Goal: Task Accomplishment & Management: Use online tool/utility

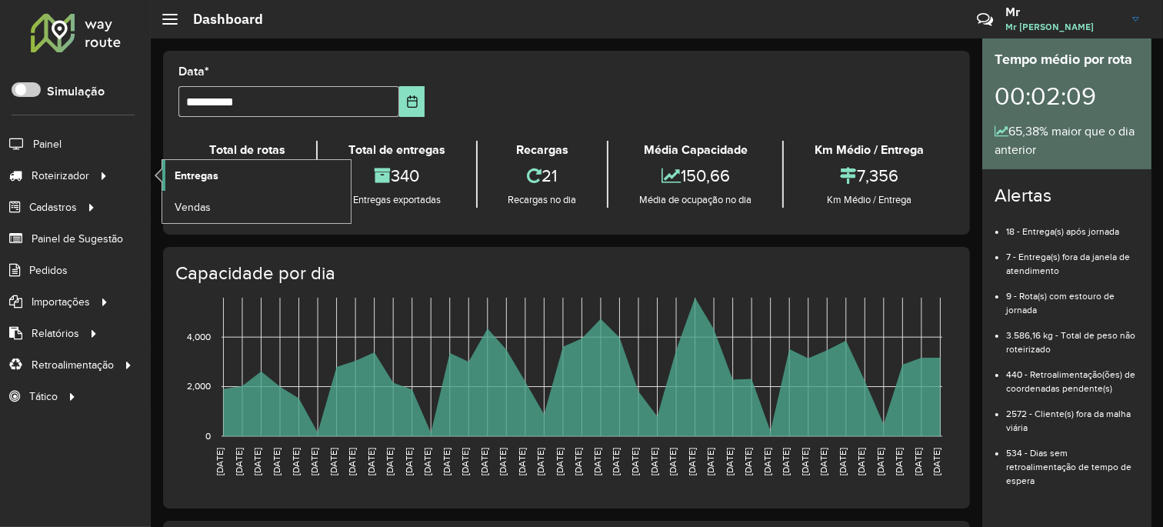
click at [202, 172] on span "Entregas" at bounding box center [197, 176] width 44 height 16
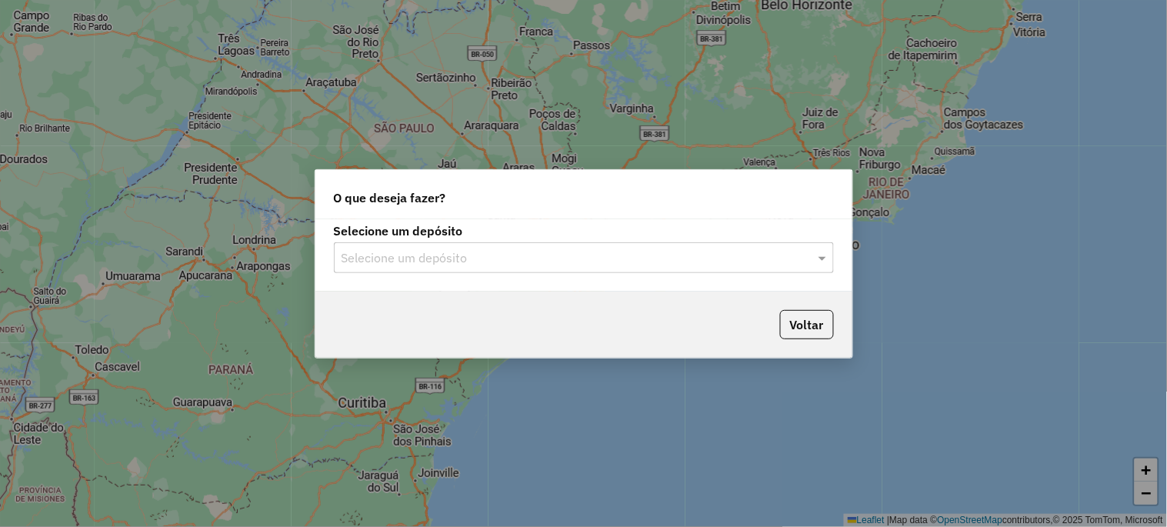
click at [372, 262] on input "text" at bounding box center [569, 258] width 454 height 18
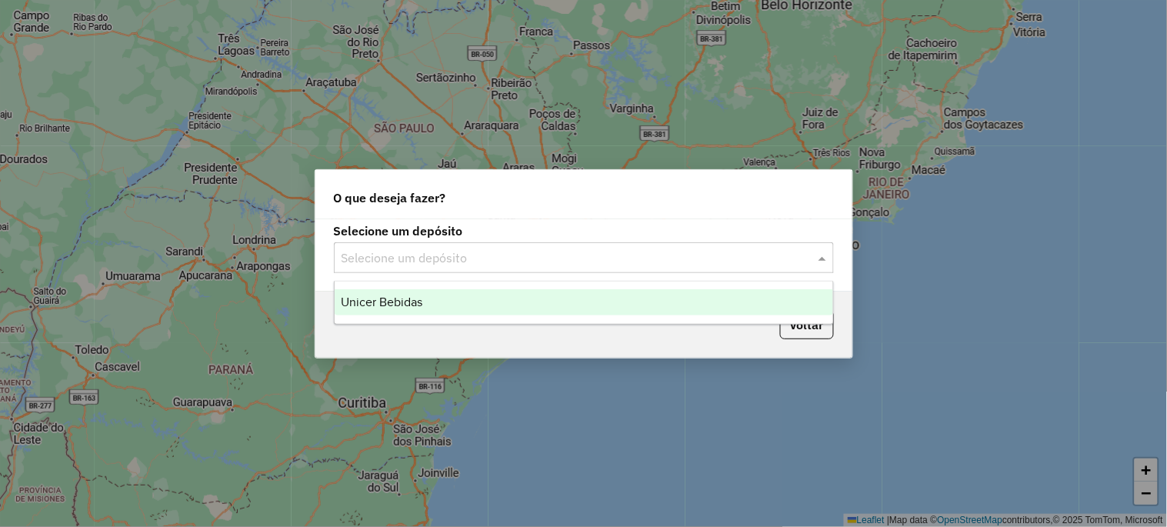
click at [398, 297] on span "Unicer Bebidas" at bounding box center [382, 301] width 82 height 13
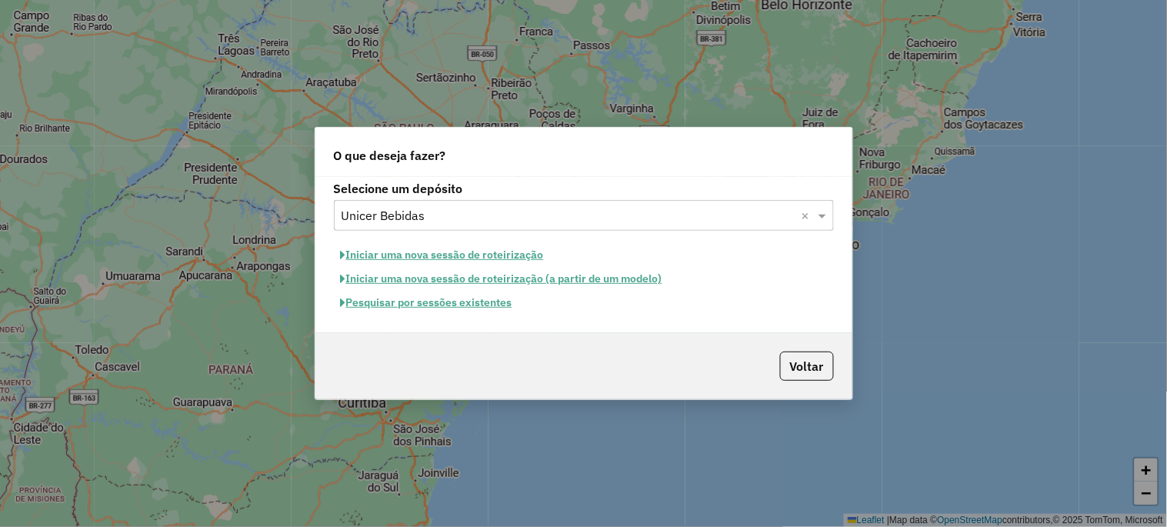
click at [410, 305] on button "Pesquisar por sessões existentes" at bounding box center [426, 303] width 185 height 24
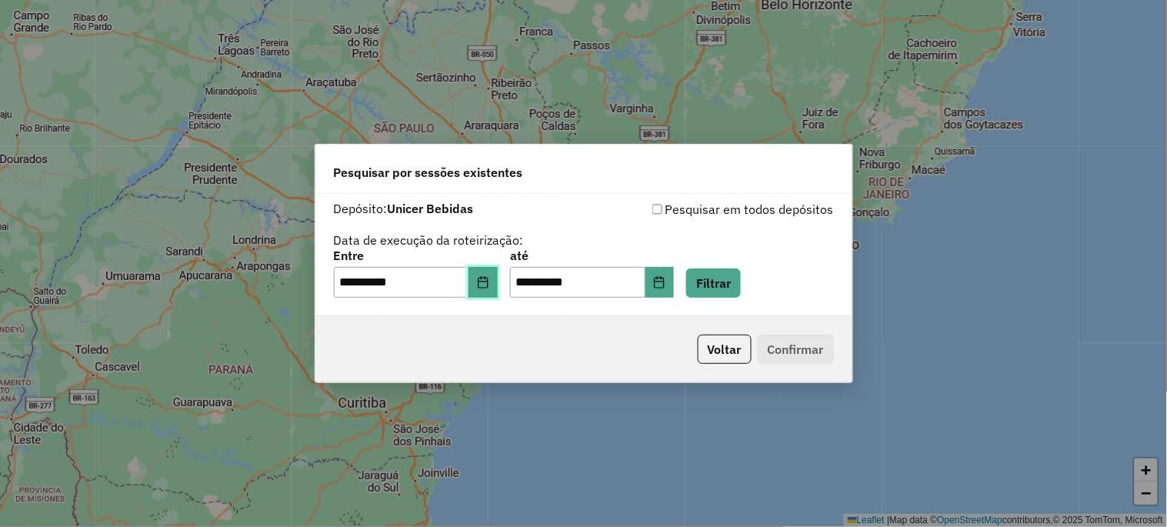
click at [488, 280] on icon "Choose Date" at bounding box center [483, 282] width 10 height 12
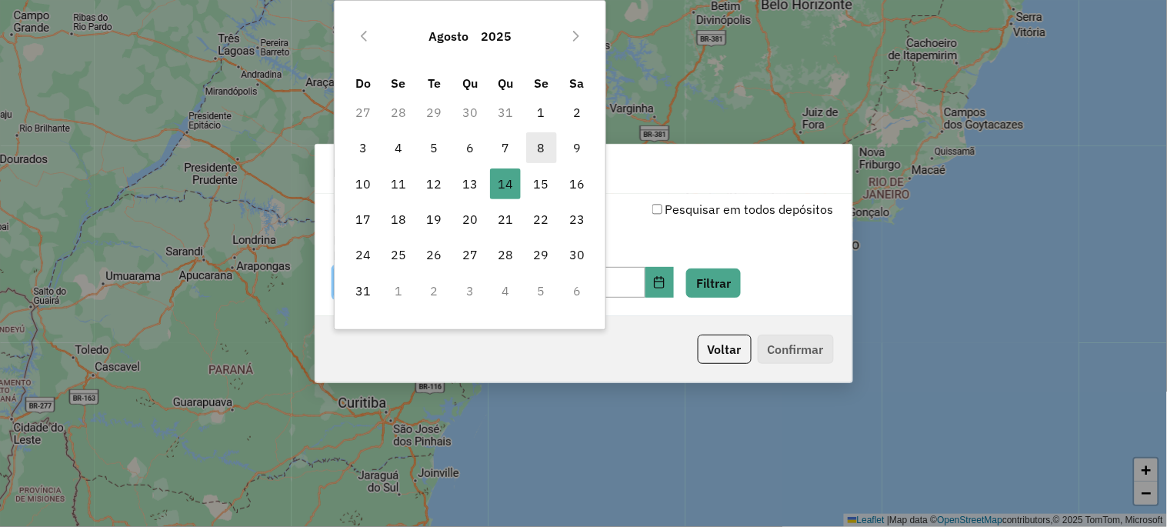
click at [533, 146] on span "8" at bounding box center [541, 147] width 31 height 31
type input "**********"
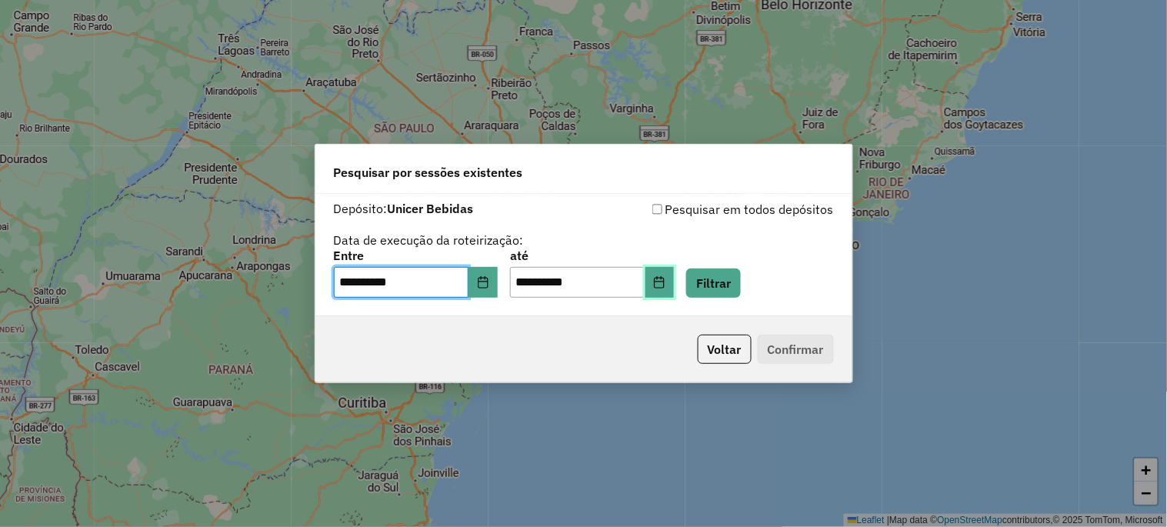
click at [665, 280] on icon "Choose Date" at bounding box center [659, 282] width 12 height 12
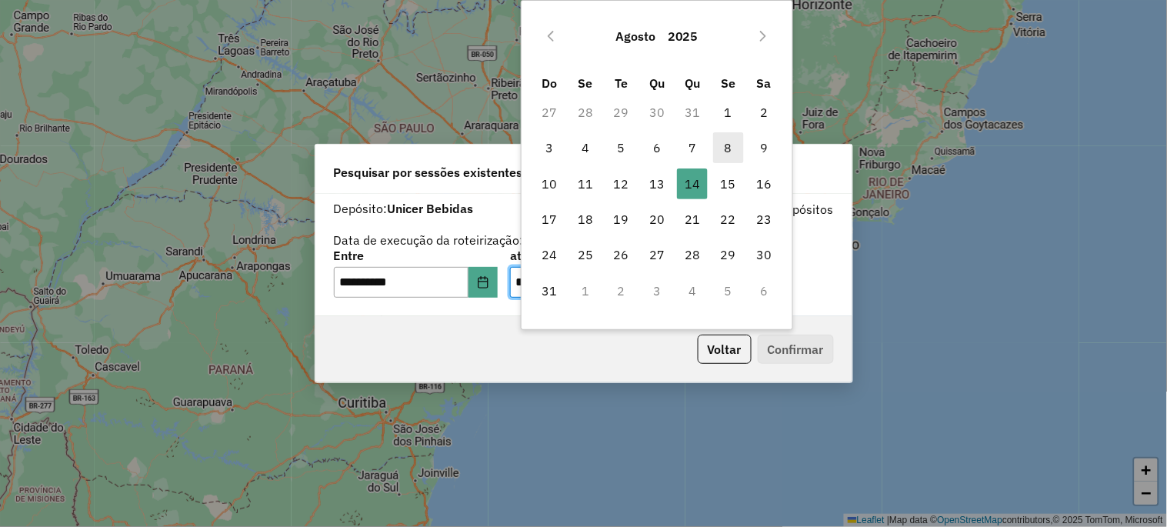
click at [727, 141] on span "8" at bounding box center [728, 147] width 31 height 31
type input "**********"
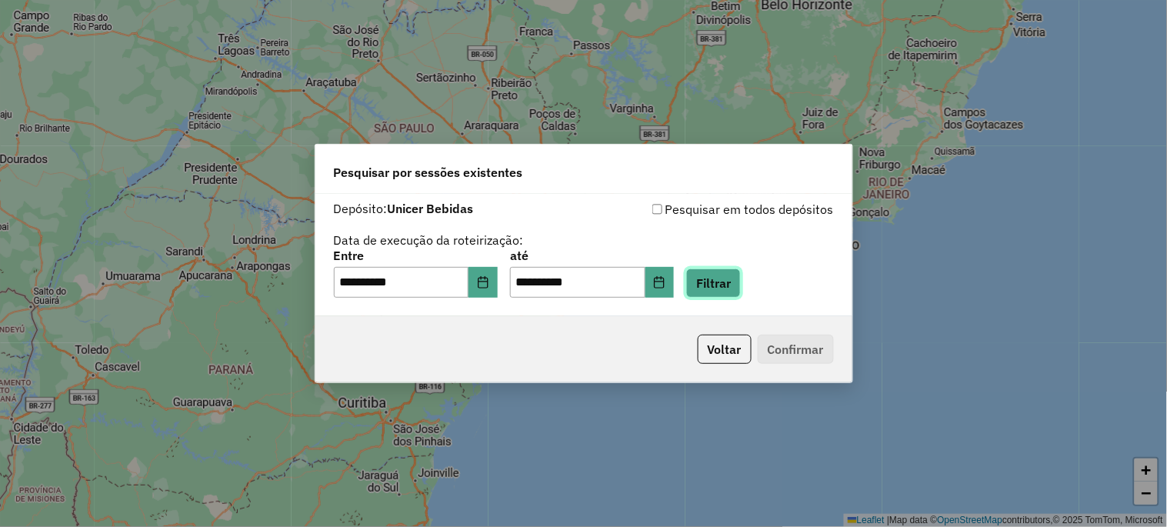
click at [741, 280] on button "Filtrar" at bounding box center [713, 282] width 55 height 29
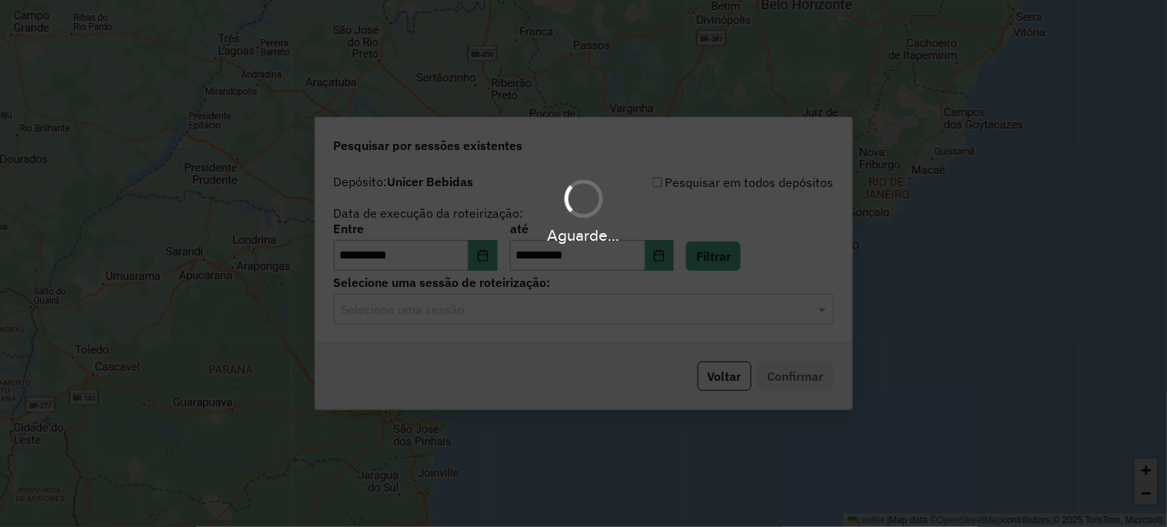
click at [548, 315] on div "Aguarde..." at bounding box center [583, 263] width 1167 height 527
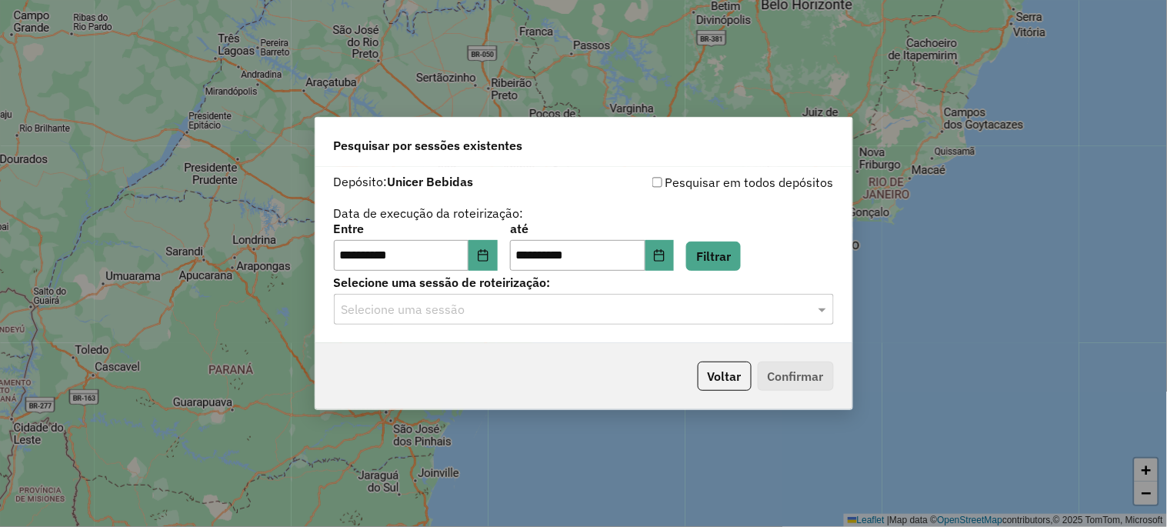
click at [548, 315] on input "text" at bounding box center [569, 310] width 454 height 18
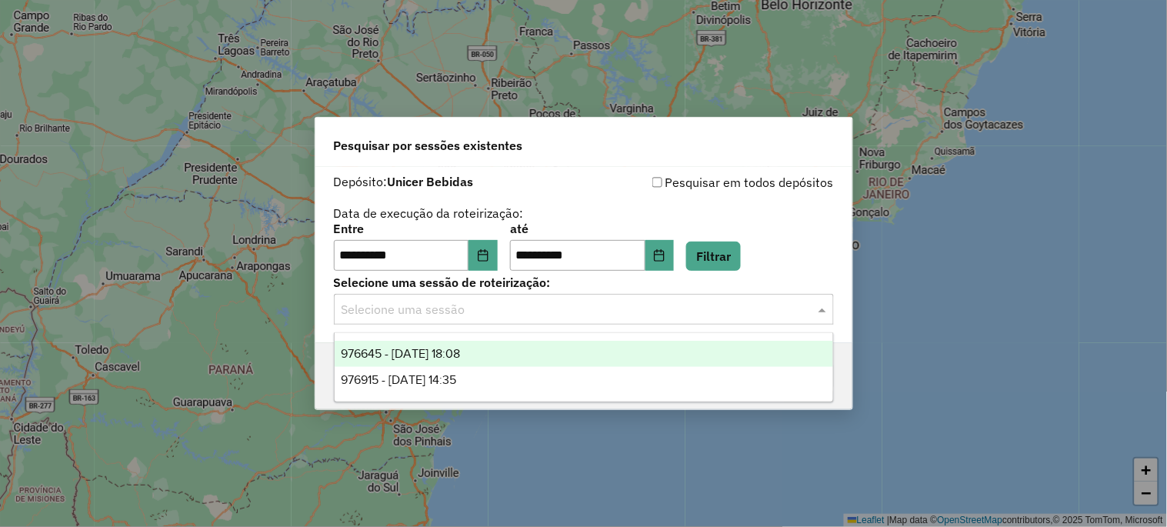
click at [525, 355] on div "976645 - 08/08/2025 18:08" at bounding box center [584, 354] width 498 height 26
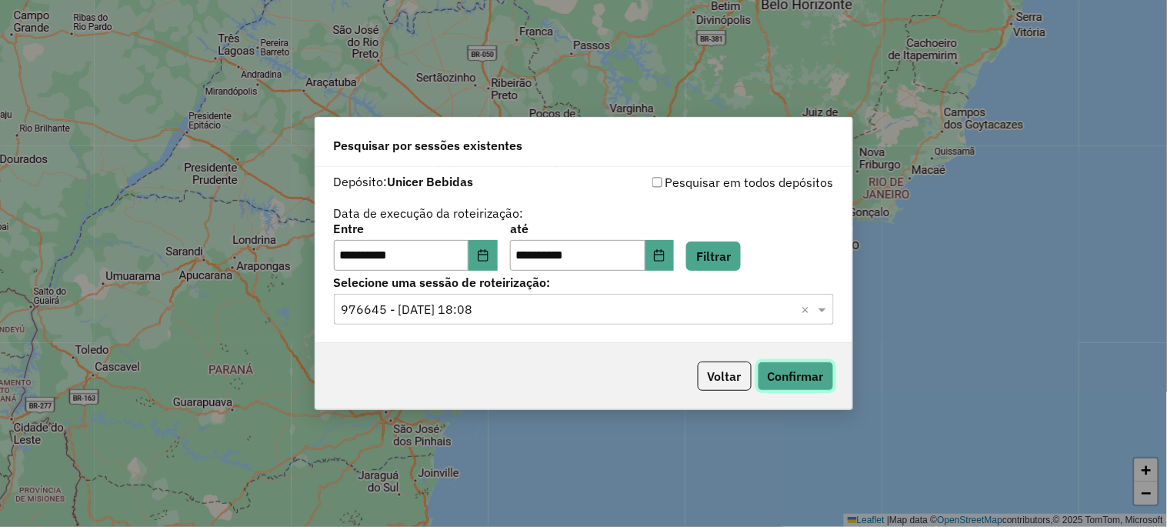
click at [810, 375] on button "Confirmar" at bounding box center [796, 376] width 76 height 29
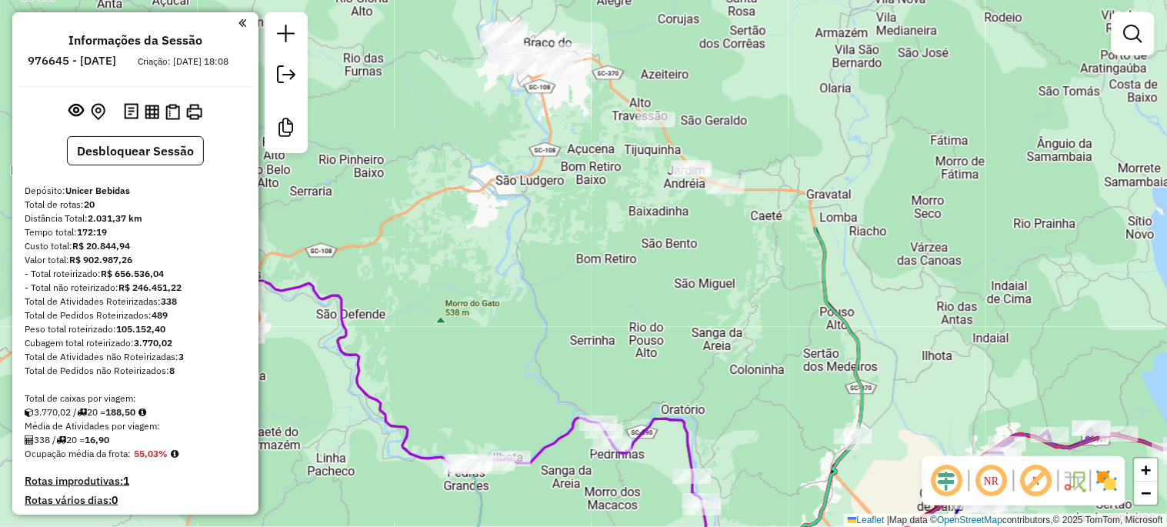
drag, startPoint x: 736, startPoint y: 350, endPoint x: 550, endPoint y: 542, distance: 267.1
click at [550, 526] on html "Aguarde... Pop-up bloqueado! Seu navegador bloqueou automáticamente a abertura …" at bounding box center [583, 263] width 1167 height 527
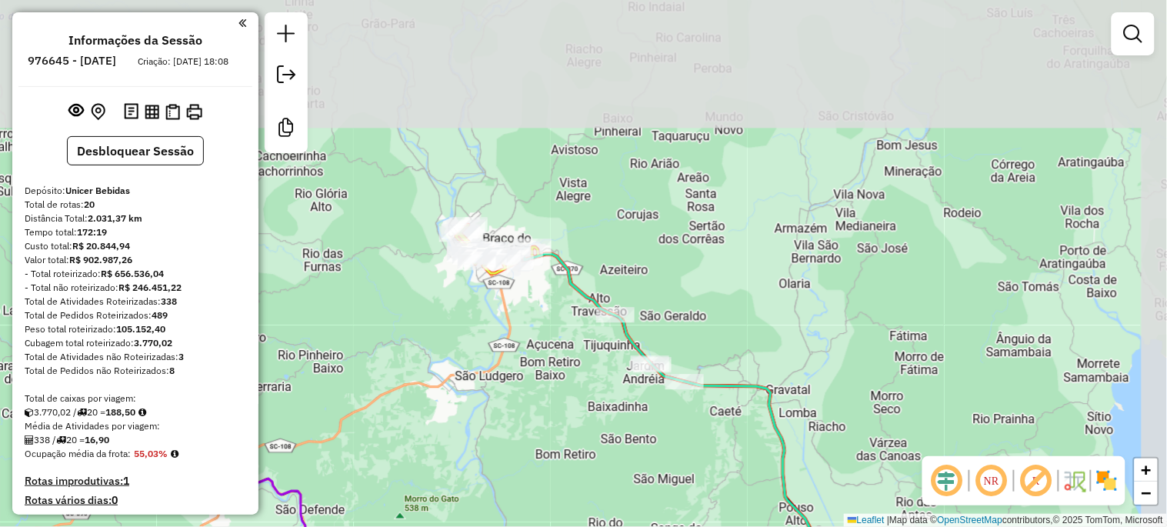
drag, startPoint x: 623, startPoint y: 264, endPoint x: 582, endPoint y: 459, distance: 199.6
click at [582, 459] on div "Janela de atendimento Grade de atendimento Capacidade Transportadoras Veículos …" at bounding box center [583, 263] width 1167 height 527
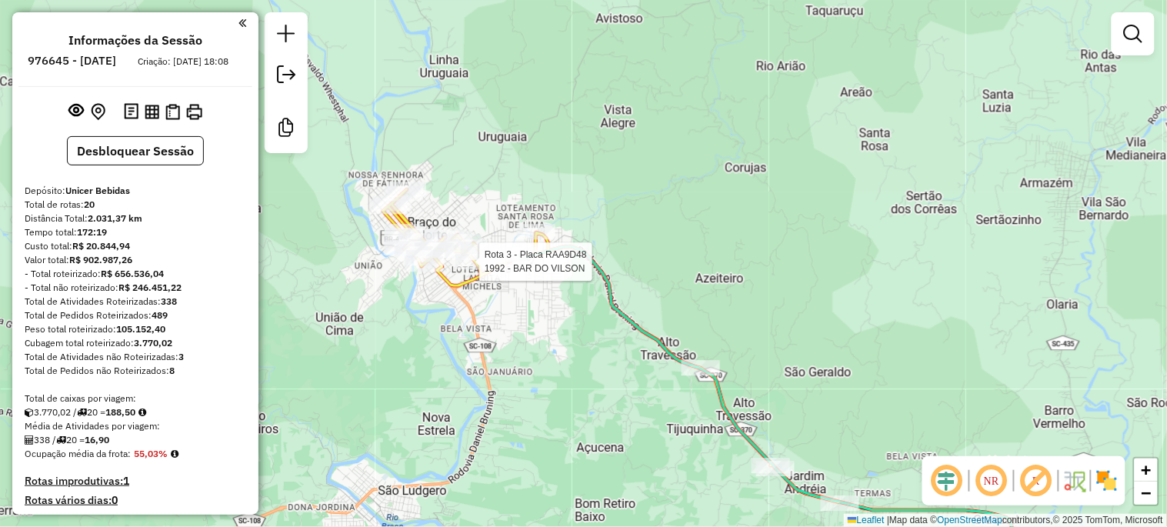
select select "**********"
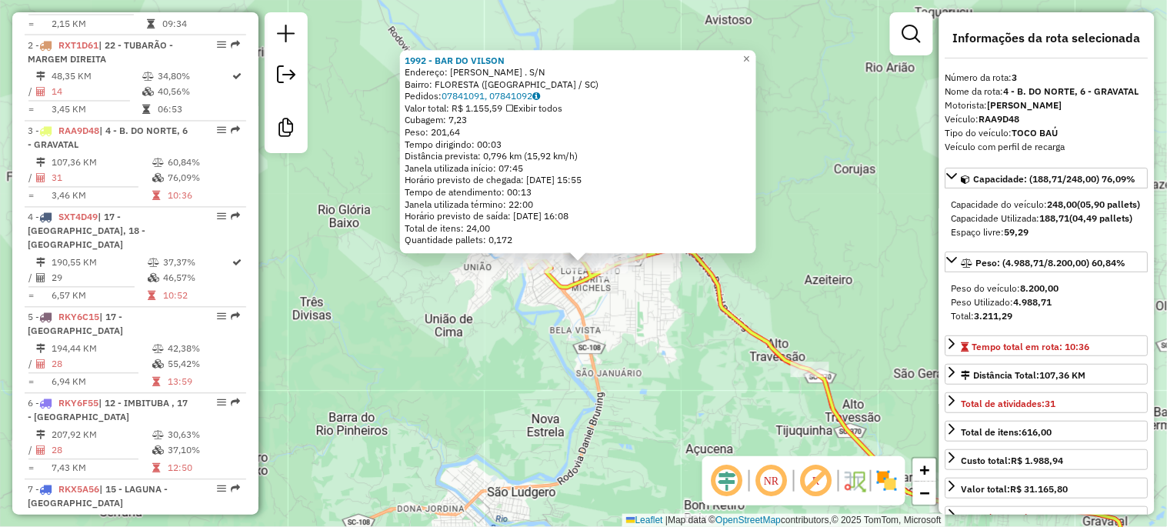
scroll to position [811, 0]
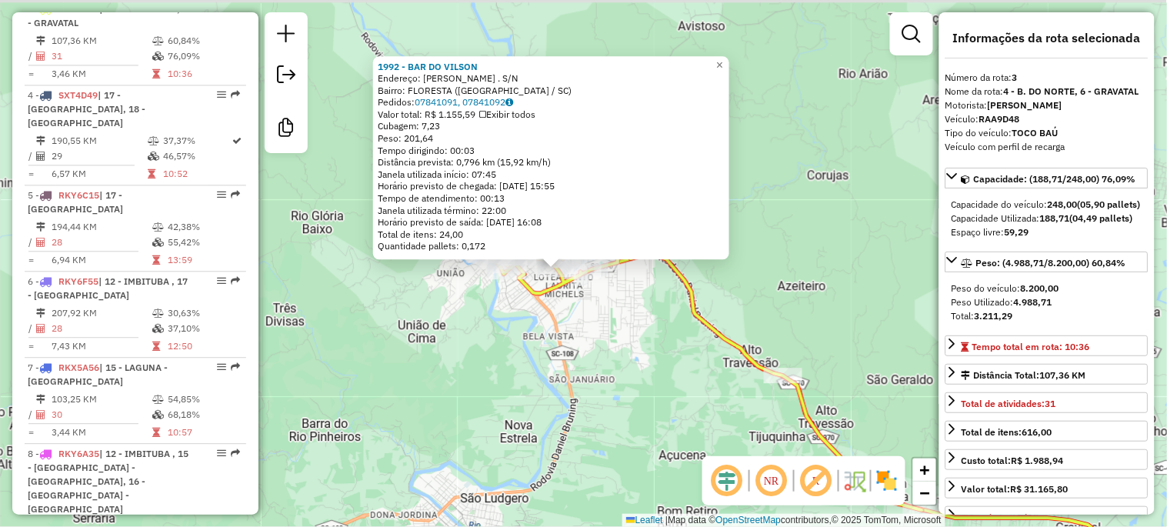
drag, startPoint x: 655, startPoint y: 375, endPoint x: 628, endPoint y: 382, distance: 27.6
click at [628, 382] on div "1992 - BAR DO VILSON Endereço: TEODORO MASORIO CORREA . S/N Bairro: FLORESTA (B…" at bounding box center [583, 263] width 1167 height 527
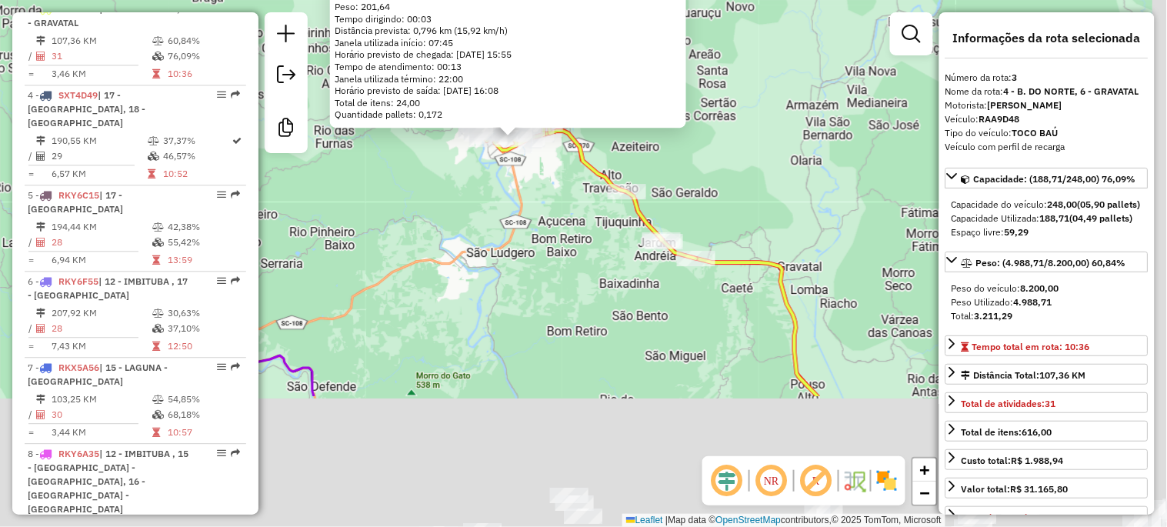
drag, startPoint x: 622, startPoint y: 421, endPoint x: 509, endPoint y: 198, distance: 249.7
click at [515, 204] on div "1992 - BAR DO VILSON Endereço: TEODORO MASORIO CORREA . S/N Bairro: FLORESTA (B…" at bounding box center [583, 263] width 1167 height 527
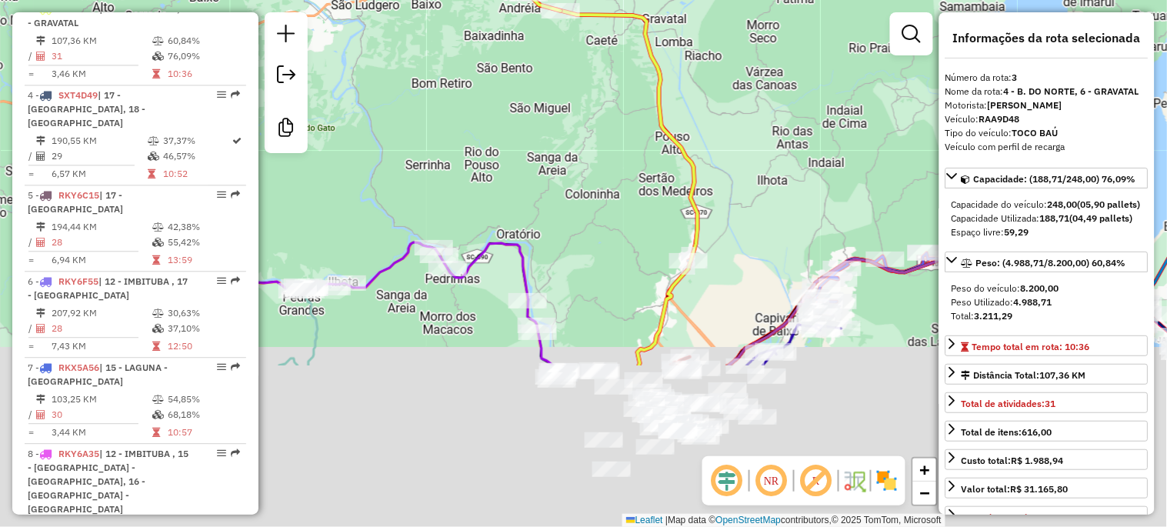
drag, startPoint x: 569, startPoint y: 335, endPoint x: 462, endPoint y: 120, distance: 240.1
click at [462, 120] on div "1992 - BAR DO VILSON Endereço: TEODORO MASORIO CORREA . S/N Bairro: FLORESTA (B…" at bounding box center [583, 263] width 1167 height 527
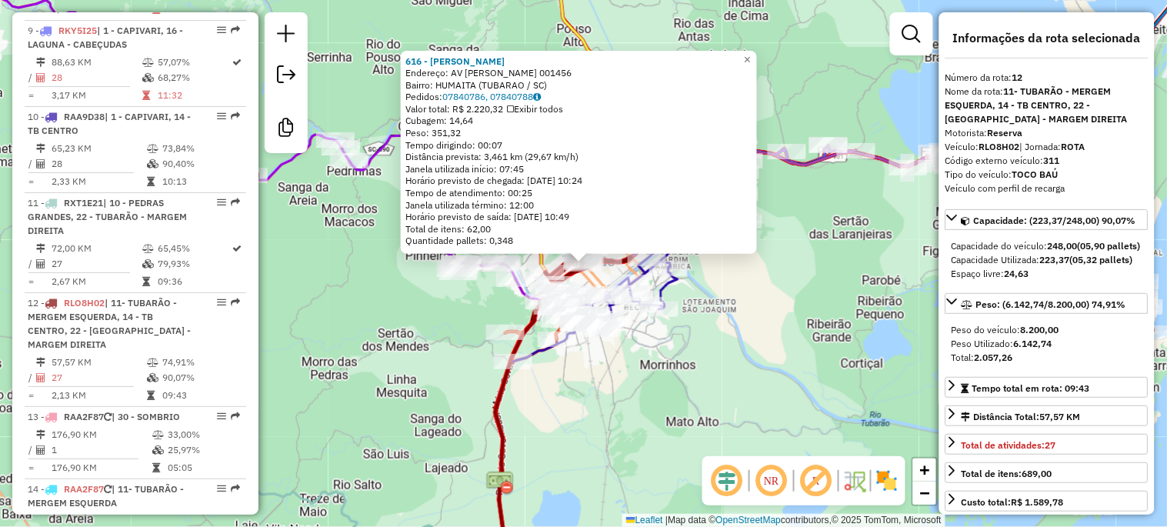
scroll to position [1598, 0]
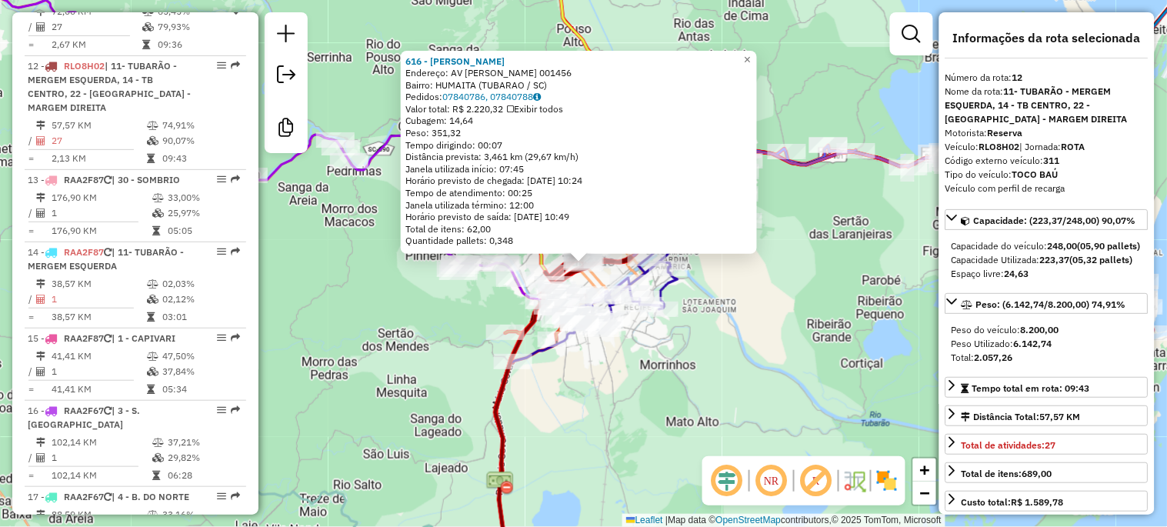
click at [398, 363] on div "616 - JAIR DE SOUZA RESTAU Endereço: AV PATRICIO LIMA 001456 Bairro: HUMAITA (T…" at bounding box center [583, 263] width 1167 height 527
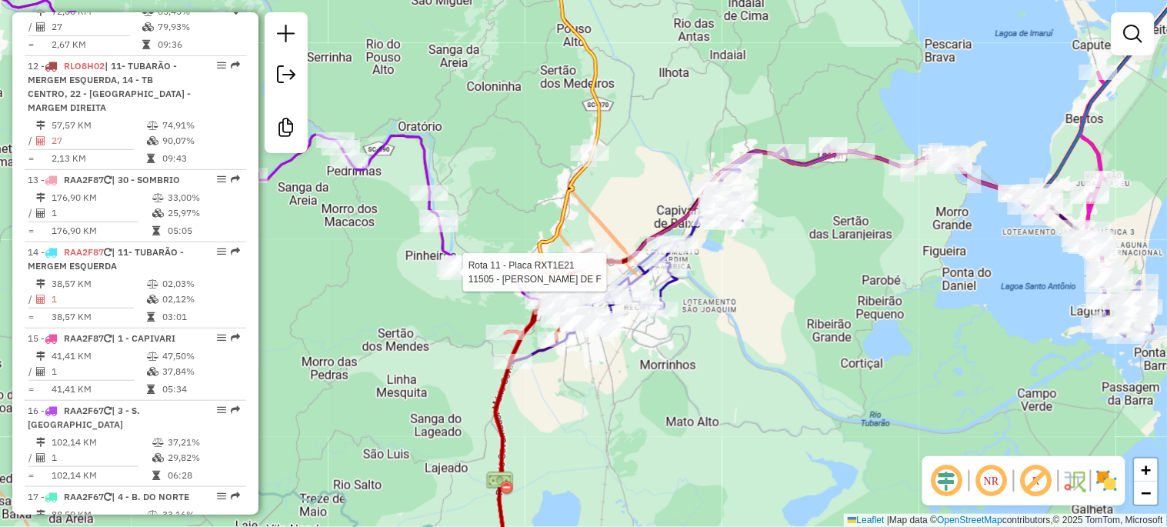
select select "**********"
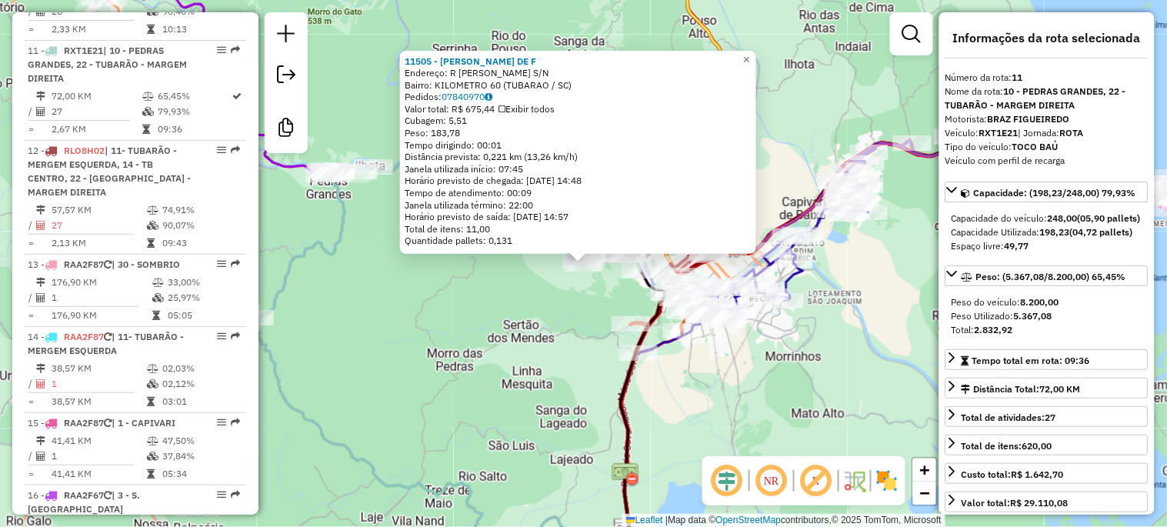
scroll to position [1500, 0]
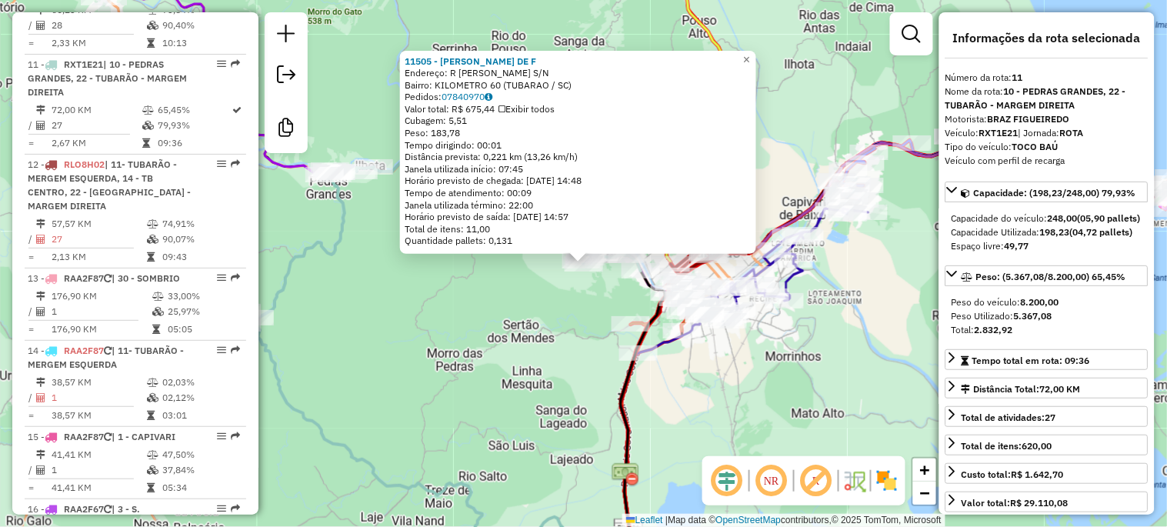
click at [459, 356] on div "11505 - RAFAEL GEREMIAS DE F Endereço: R BERNARDO TEODORO GONCALVES S/N Bairro:…" at bounding box center [583, 263] width 1167 height 527
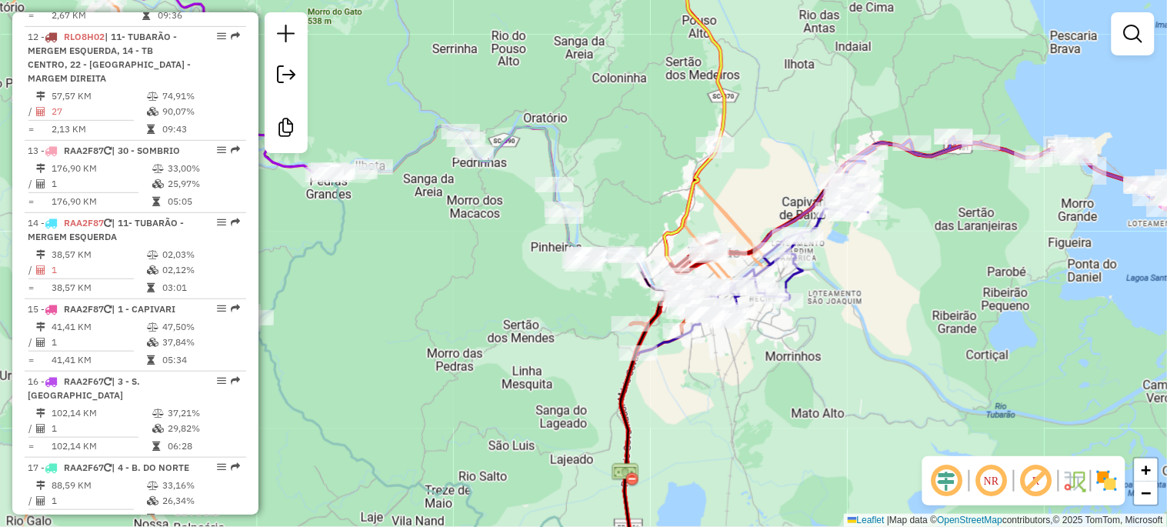
scroll to position [1613, 0]
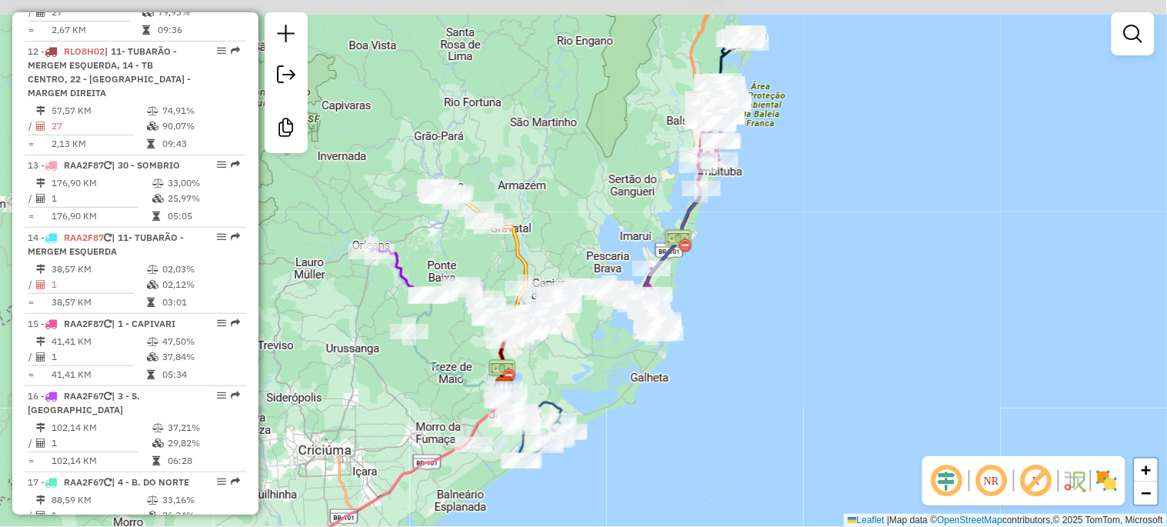
drag, startPoint x: 454, startPoint y: 239, endPoint x: 488, endPoint y: 316, distance: 84.0
click at [488, 316] on div "Janela de atendimento Grade de atendimento Capacidade Transportadoras Veículos …" at bounding box center [583, 263] width 1167 height 527
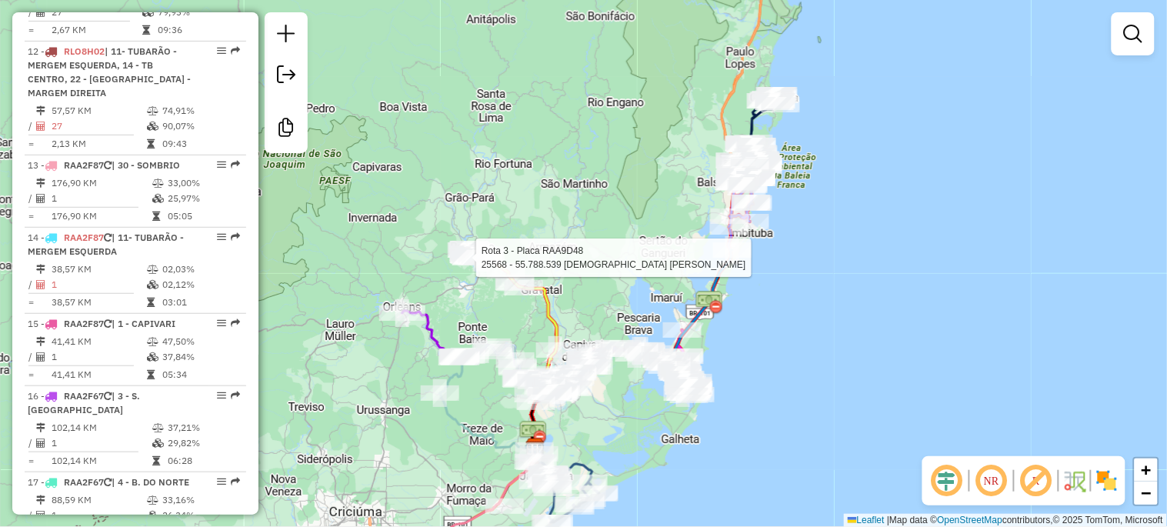
select select "**********"
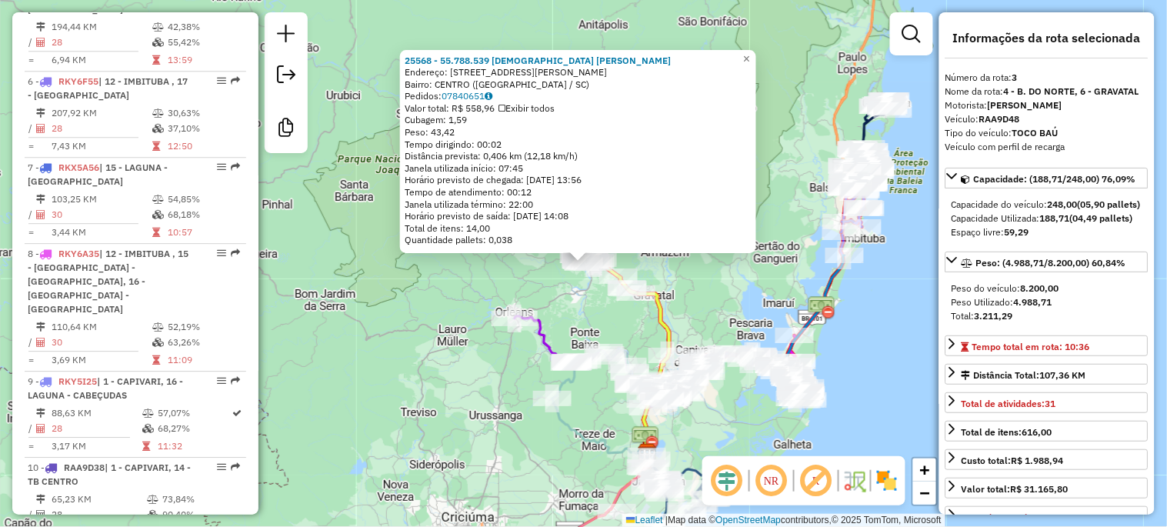
scroll to position [811, 0]
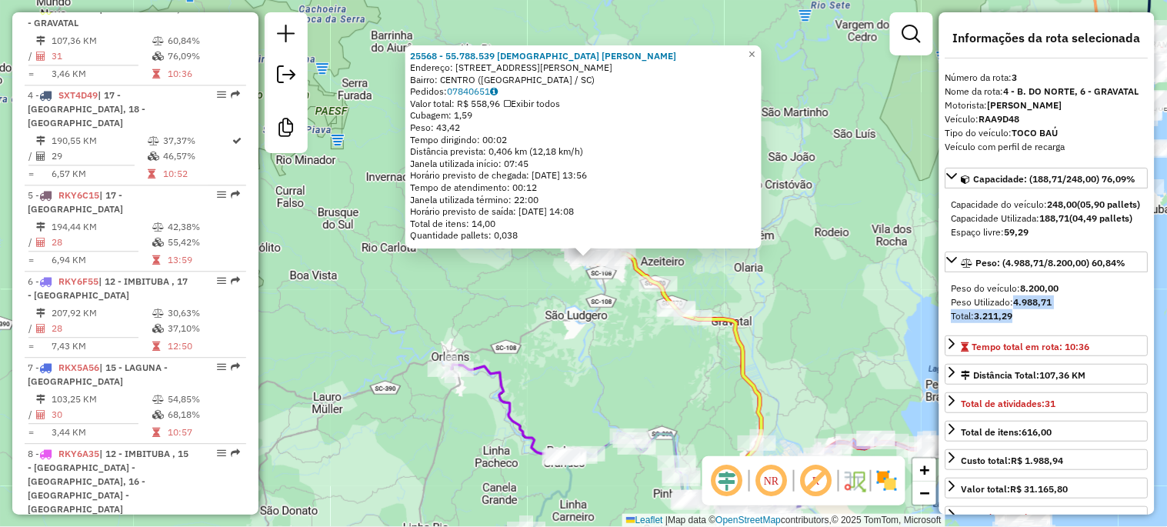
drag, startPoint x: 1018, startPoint y: 334, endPoint x: 1078, endPoint y: 337, distance: 60.8
click at [1078, 329] on div "Peso do veículo: 8.200,00 Peso Utilizado: 4.988,71 Total: 3.211,29" at bounding box center [1046, 302] width 203 height 54
click at [1065, 323] on div "Total: 3.211,29" at bounding box center [1047, 316] width 191 height 14
click at [616, 358] on div "25568 - 55.788.539 CRISTIANI VANDERLINDE DA ROSA Endereço: R TEODORO BERNARDO S…" at bounding box center [583, 263] width 1167 height 527
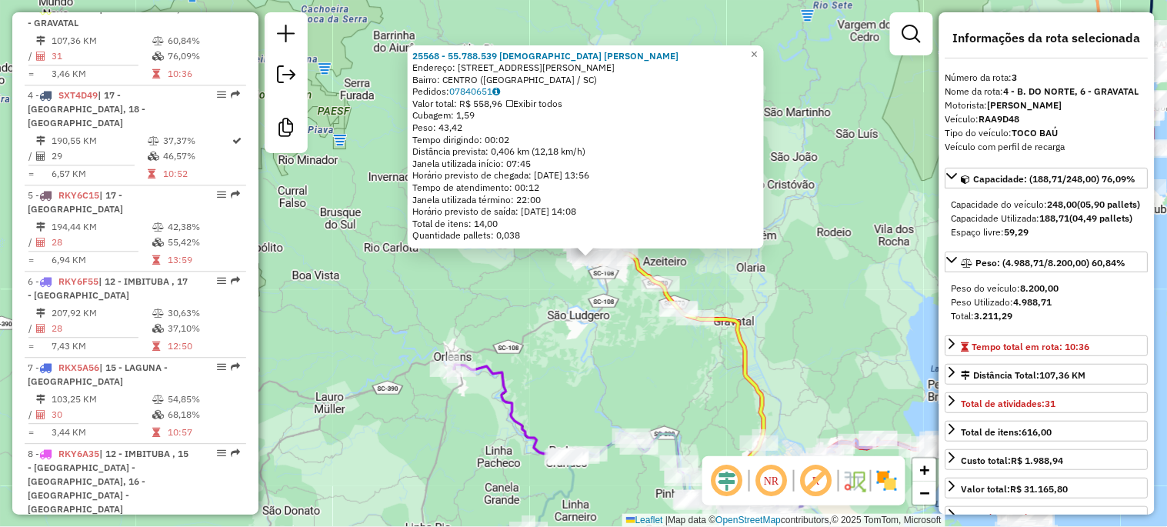
click at [595, 338] on div "25568 - 55.788.539 CRISTIANI VANDERLINDE DA ROSA Endereço: R TEODORO BERNARDO S…" at bounding box center [583, 263] width 1167 height 527
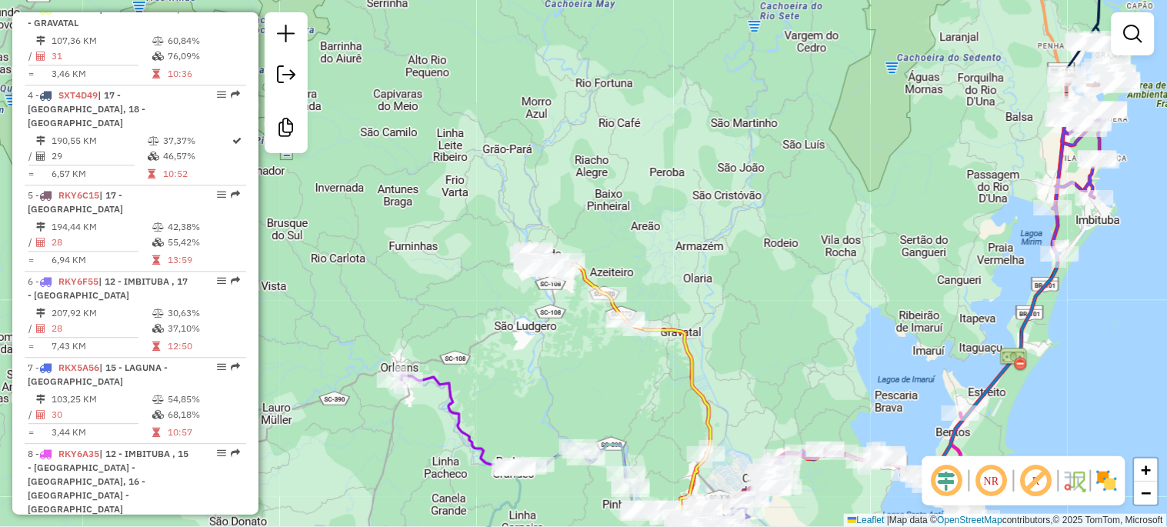
drag, startPoint x: 626, startPoint y: 332, endPoint x: 573, endPoint y: 343, distance: 54.2
click at [573, 343] on div "Janela de atendimento Grade de atendimento Capacidade Transportadoras Veículos …" at bounding box center [583, 263] width 1167 height 527
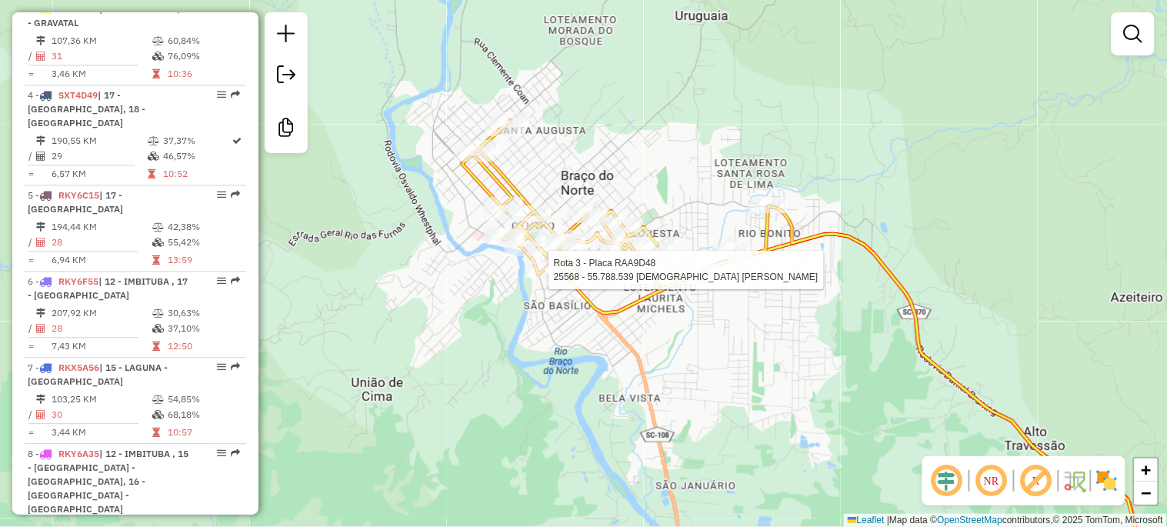
select select "**********"
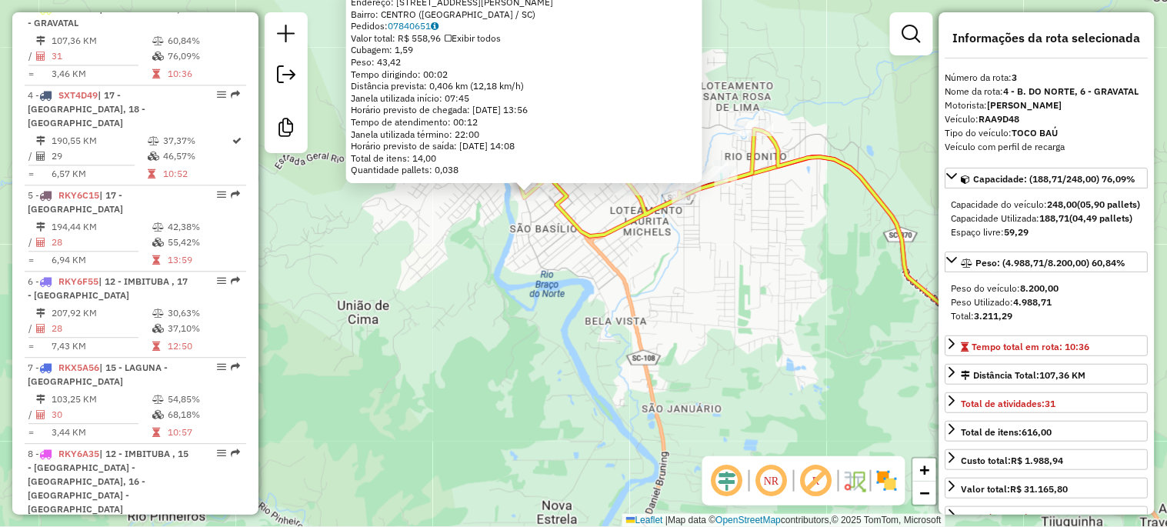
drag, startPoint x: 650, startPoint y: 365, endPoint x: 588, endPoint y: 287, distance: 99.1
click at [588, 287] on div "25568 - 55.788.539 CRISTIANI VANDERLINDE DA ROSA Endereço: R TEODORO BERNARDO S…" at bounding box center [583, 263] width 1167 height 527
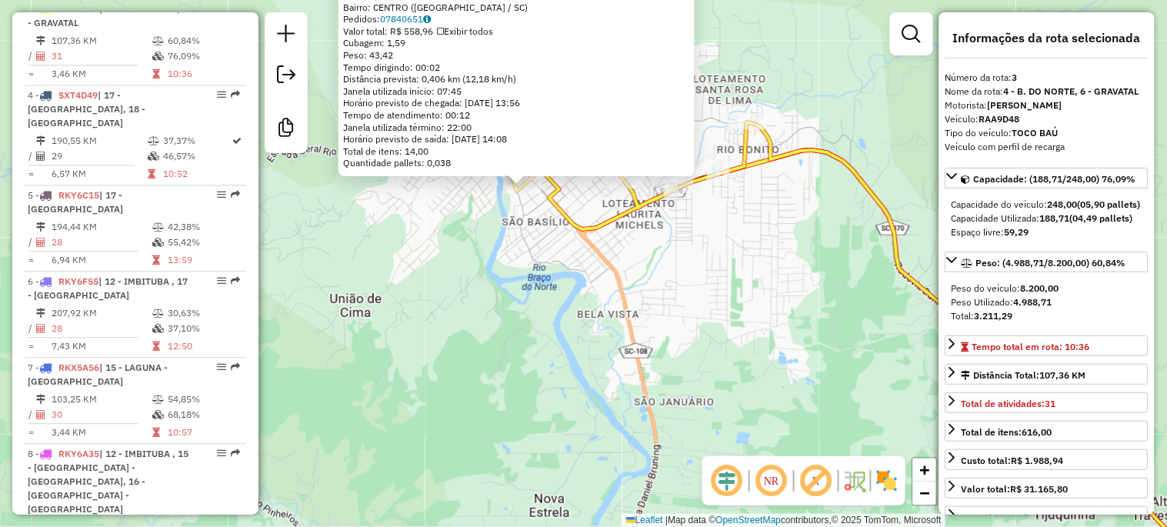
click at [588, 287] on div "25568 - 55.788.539 CRISTIANI VANDERLINDE DA ROSA Endereço: R TEODORO BERNARDO S…" at bounding box center [583, 263] width 1167 height 527
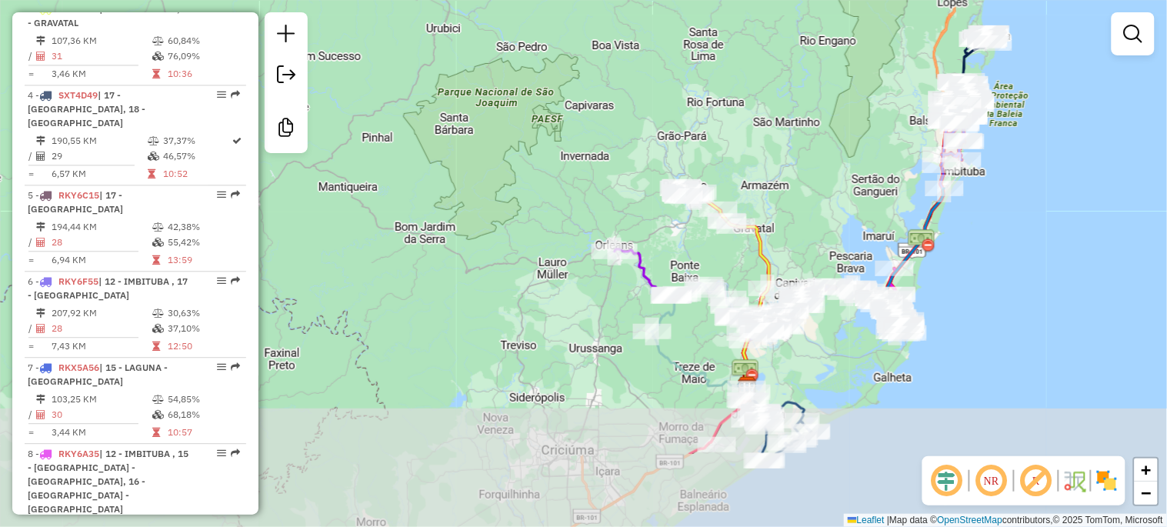
drag, startPoint x: 747, startPoint y: 395, endPoint x: 738, endPoint y: 263, distance: 132.6
click at [740, 263] on div "Janela de atendimento Grade de atendimento Capacidade Transportadoras Veículos …" at bounding box center [583, 263] width 1167 height 527
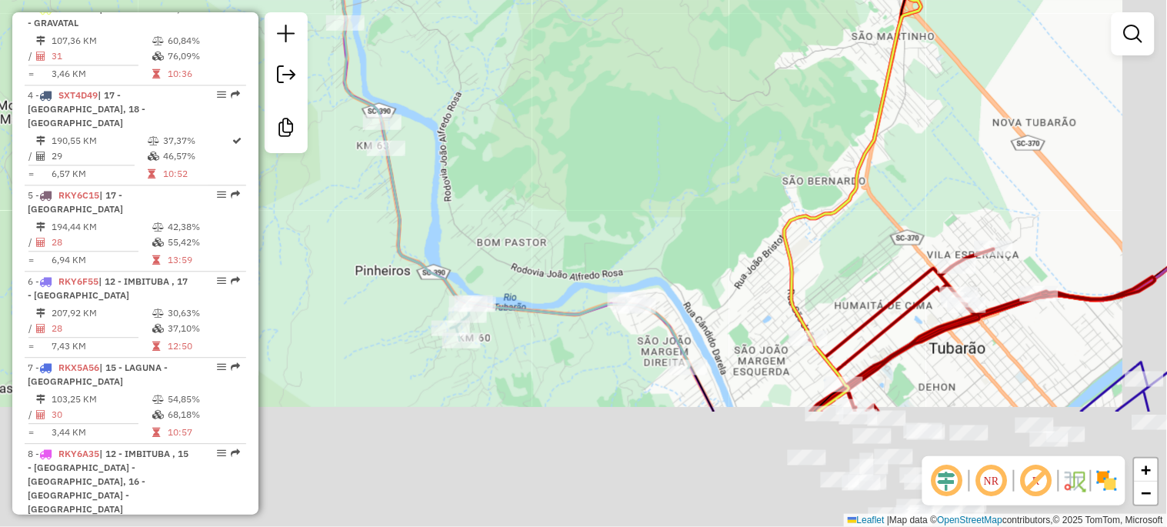
drag, startPoint x: 806, startPoint y: 374, endPoint x: 657, endPoint y: 142, distance: 276.1
click at [658, 142] on div "Janela de atendimento Grade de atendimento Capacidade Transportadoras Veículos …" at bounding box center [583, 263] width 1167 height 527
